Goal: Information Seeking & Learning: Learn about a topic

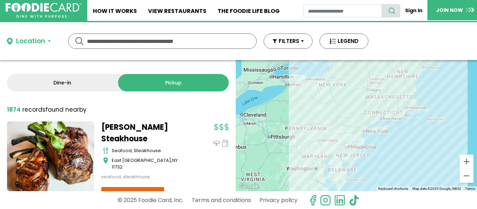
click at [196, 171] on div at bounding box center [212, 151] width 33 height 59
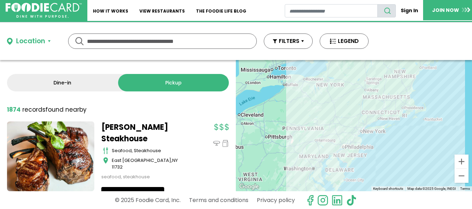
click at [137, 188] on link "View Restaurant" at bounding box center [132, 194] width 63 height 14
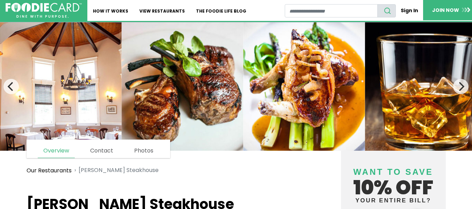
click at [47, 79] on img at bounding box center [61, 86] width 122 height 129
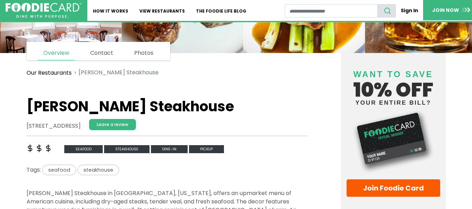
scroll to position [112, 0]
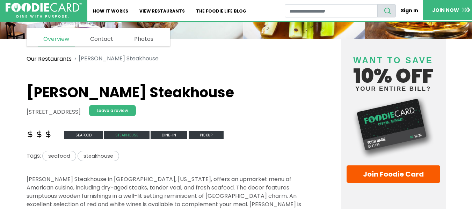
click at [124, 134] on span "steakhouse" at bounding box center [126, 135] width 45 height 8
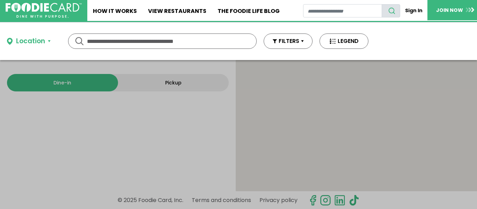
type input "**********"
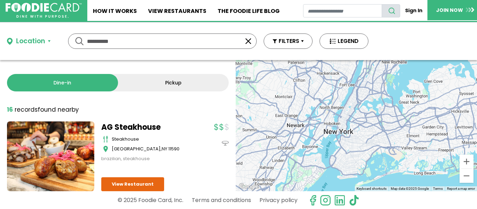
click at [182, 171] on div "AG Steakhouse steakhouse Westbury , NY 11590 brazilian, steakhouse" at bounding box center [165, 157] width 128 height 70
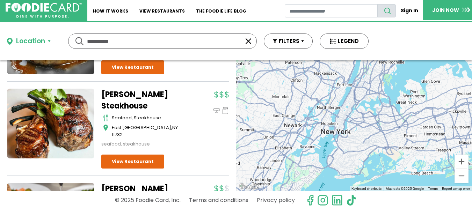
scroll to position [280, 0]
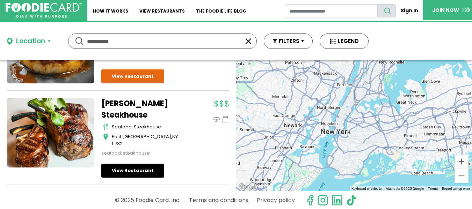
click at [124, 164] on link "View Restaurant" at bounding box center [132, 171] width 63 height 14
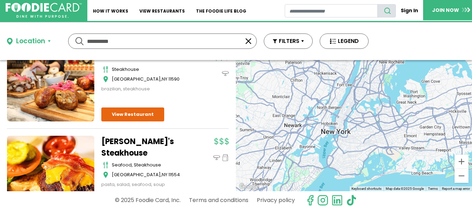
scroll to position [84, 0]
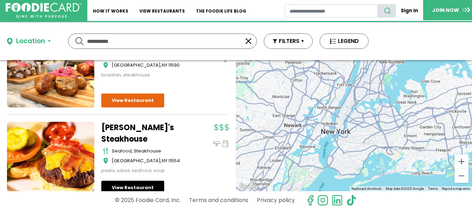
click at [134, 187] on link "View Restaurant" at bounding box center [132, 188] width 63 height 14
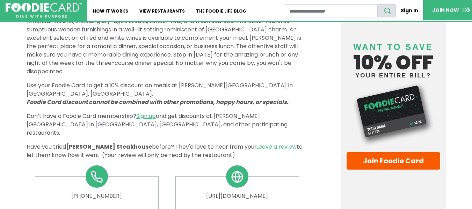
scroll to position [280, 0]
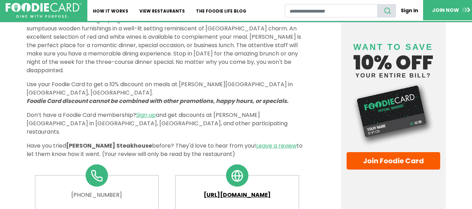
click at [220, 191] on link "http://www.rothmannssteakhouse.com" at bounding box center [237, 195] width 112 height 8
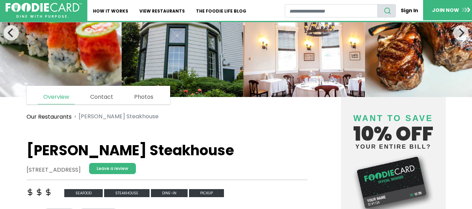
scroll to position [49, 0]
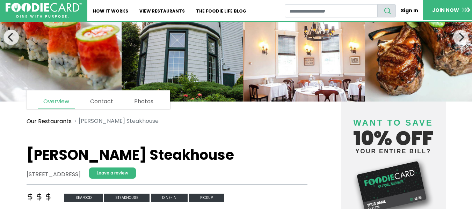
click at [283, 129] on ol "Our Restaurants Rothmann's Steakhouse" at bounding box center [167, 121] width 281 height 17
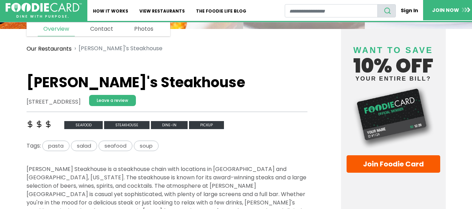
scroll to position [140, 0]
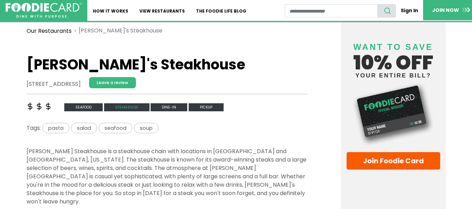
click at [128, 107] on span "steakhouse" at bounding box center [126, 107] width 45 height 8
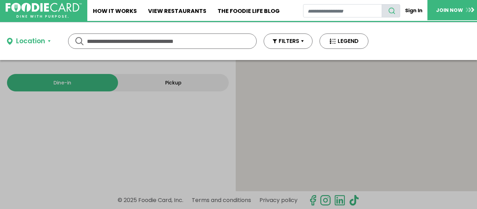
type input "**********"
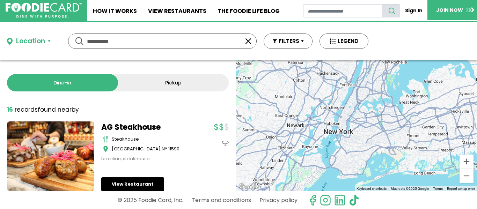
click at [149, 181] on link "View Restaurant" at bounding box center [132, 184] width 63 height 14
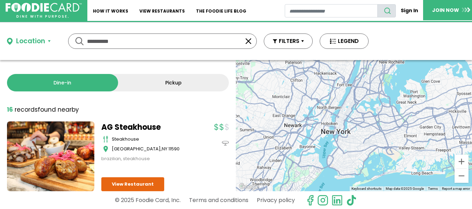
click at [174, 104] on div "Dine-in Pickup 16 results for: [GEOGRAPHIC_DATA] [DEMOGRAPHIC_DATA] seafood ame…" at bounding box center [118, 125] width 236 height 131
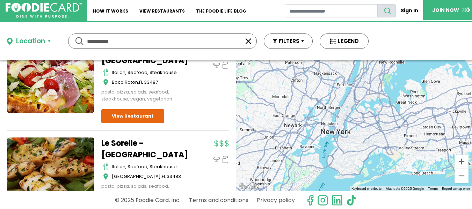
scroll to position [769, 0]
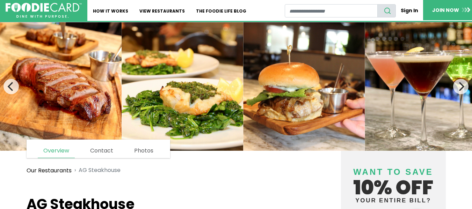
click at [191, 169] on ol "Our Restaurants AG Steakhouse" at bounding box center [167, 170] width 281 height 17
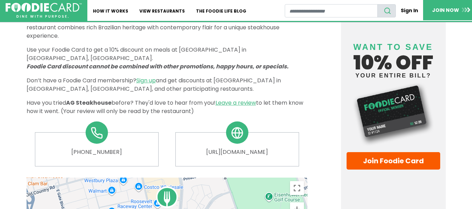
scroll to position [293, 0]
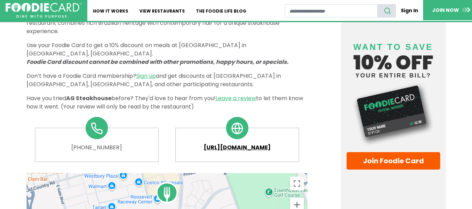
click at [246, 144] on link "https://www.agsteak.com" at bounding box center [237, 148] width 112 height 8
